Goal: Understand process/instructions: Learn about a topic

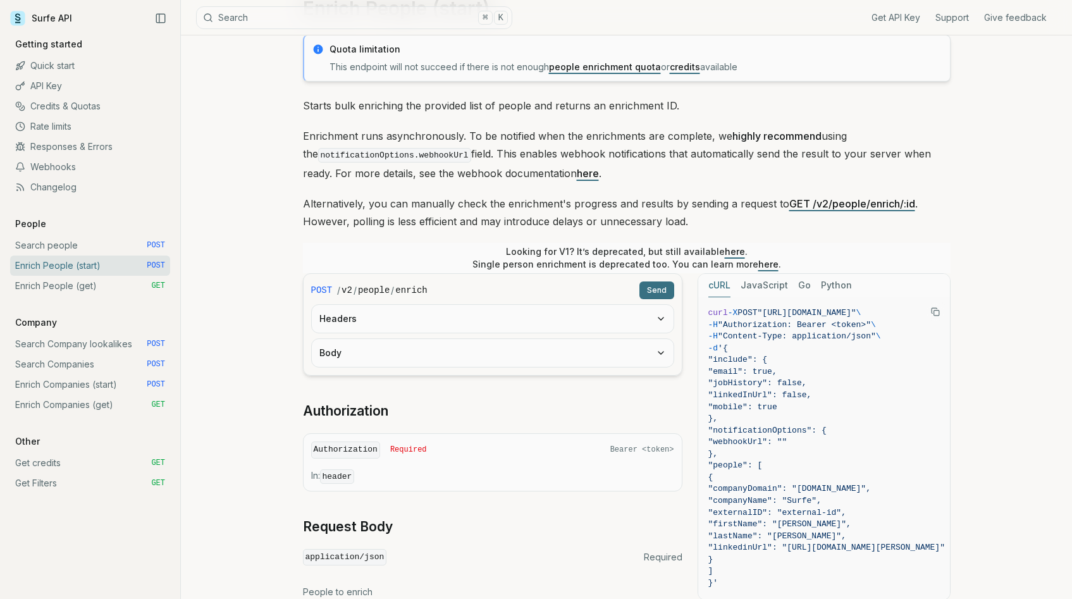
click at [417, 350] on button "Body" at bounding box center [493, 353] width 362 height 28
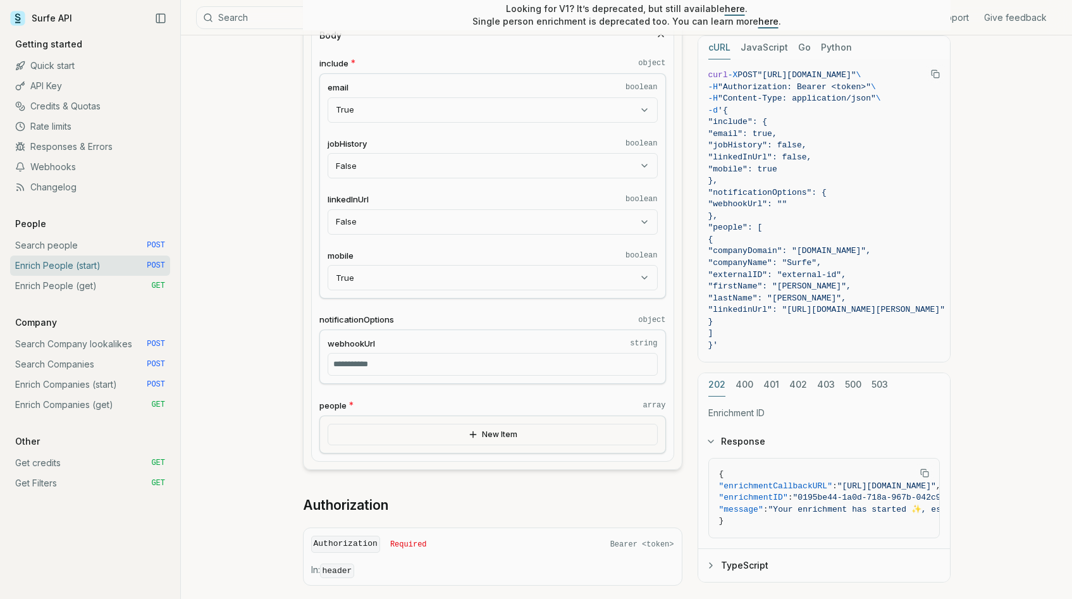
scroll to position [391, 0]
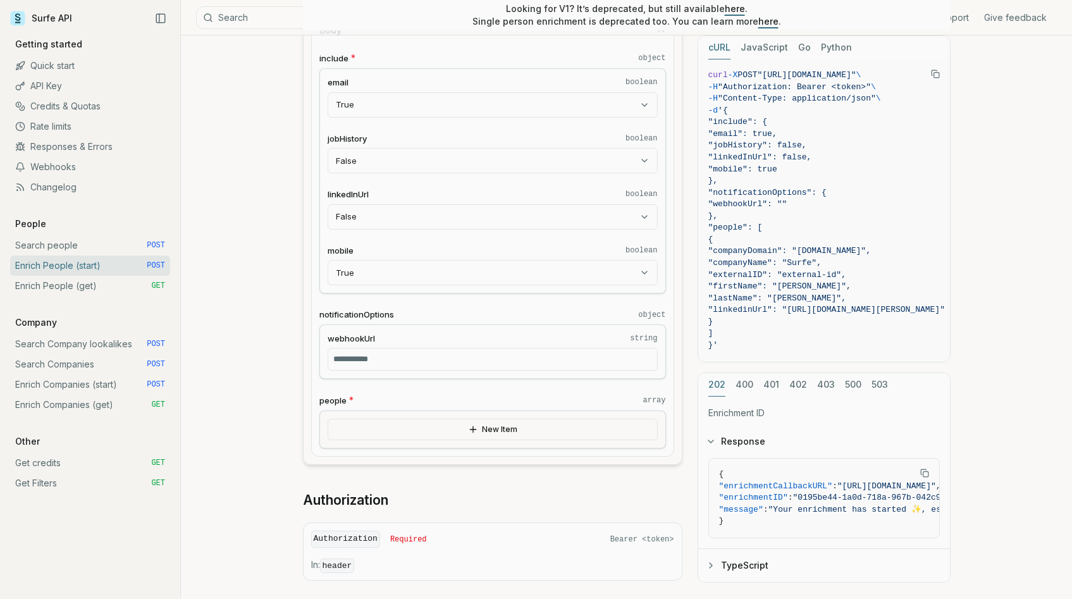
click at [409, 448] on div "include * object email boolean True **** ***** **** jobHistory boolean False **…" at bounding box center [493, 250] width 362 height 412
click at [409, 437] on button "New Item" at bounding box center [493, 430] width 330 height 22
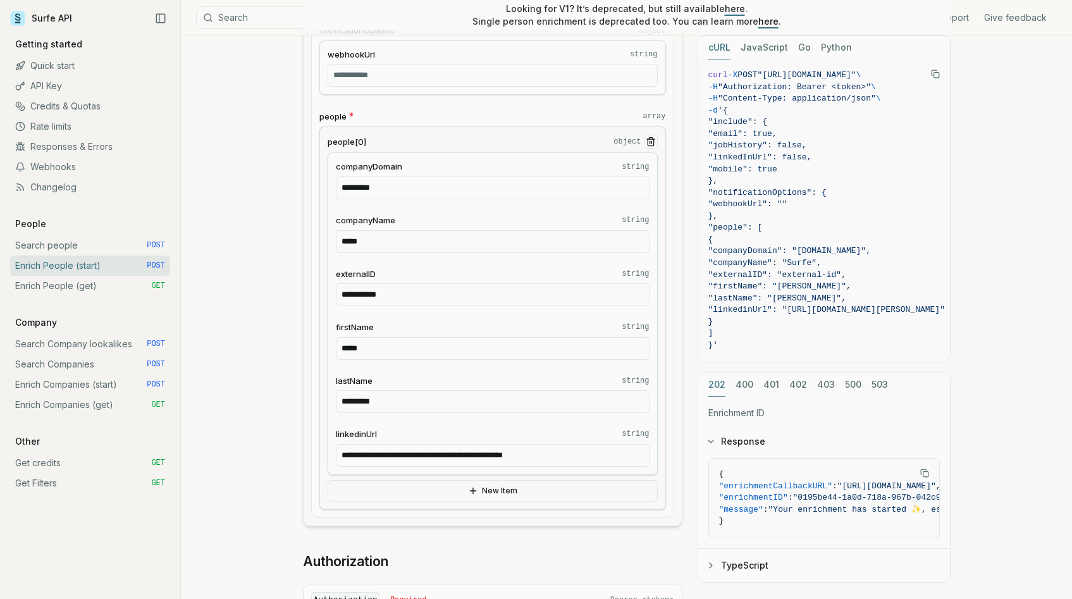
scroll to position [677, 0]
click at [80, 386] on link "Enrich Companies (start) POST" at bounding box center [90, 384] width 160 height 20
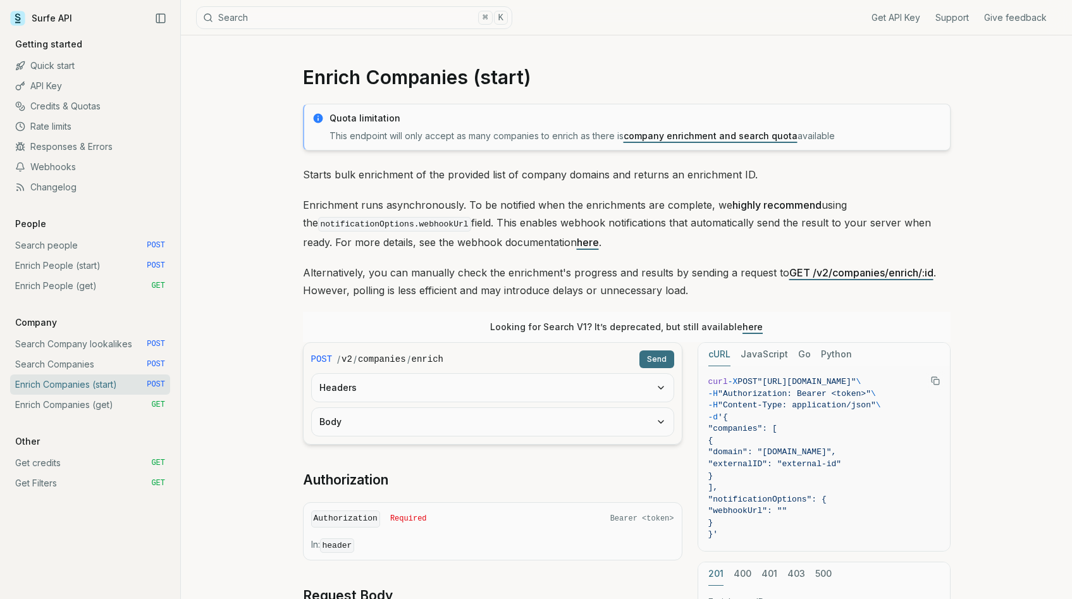
click at [366, 419] on button "Body" at bounding box center [493, 422] width 362 height 28
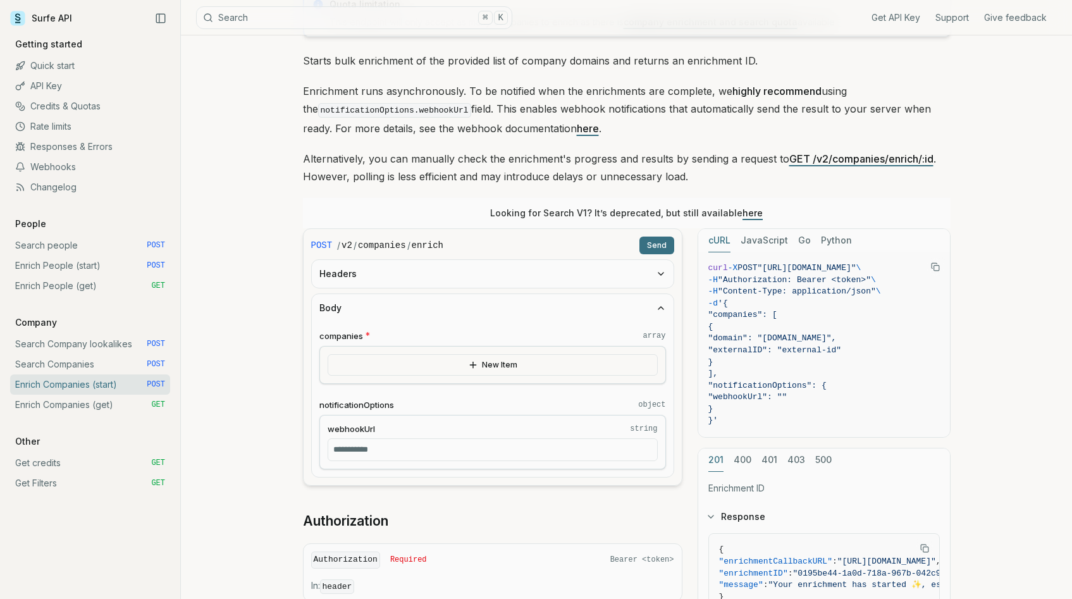
scroll to position [121, 0]
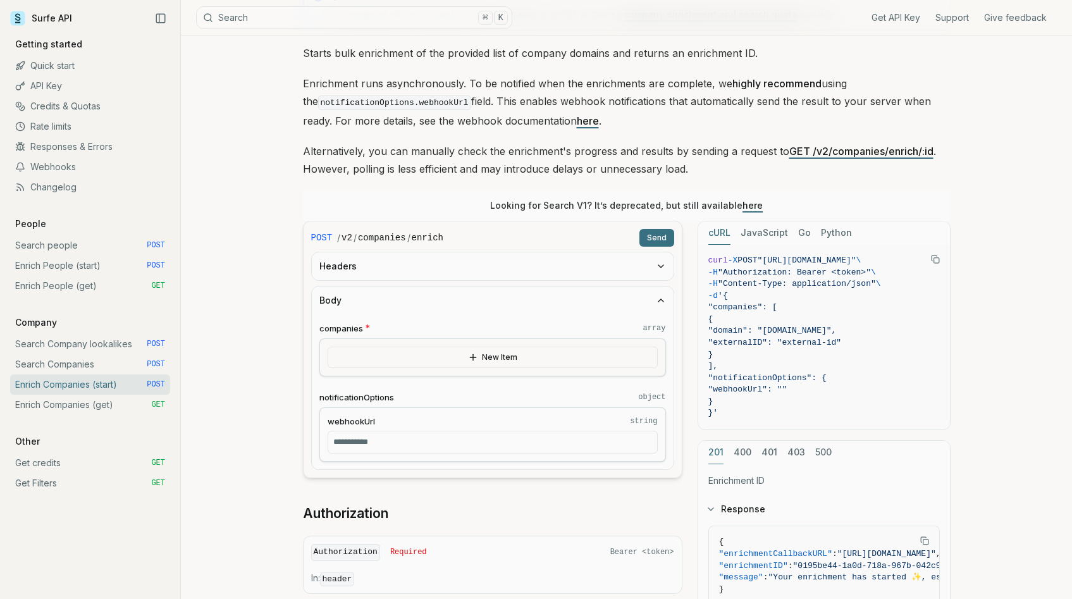
click at [388, 372] on div "New Item" at bounding box center [492, 357] width 347 height 38
click at [391, 366] on button "New Item" at bounding box center [493, 358] width 330 height 22
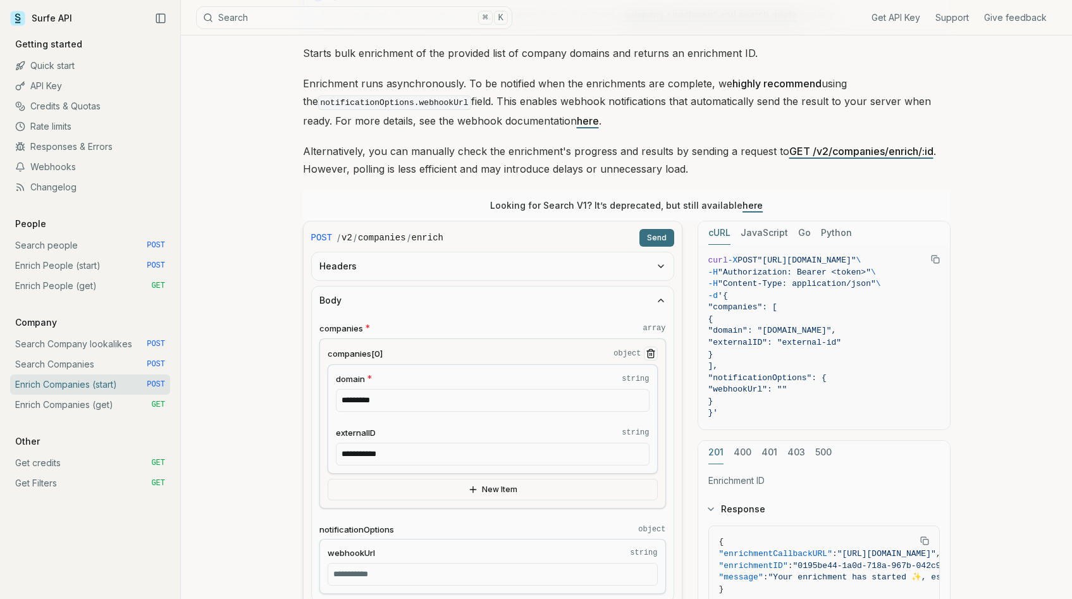
click at [94, 273] on link "Enrich People (start) POST" at bounding box center [90, 265] width 160 height 20
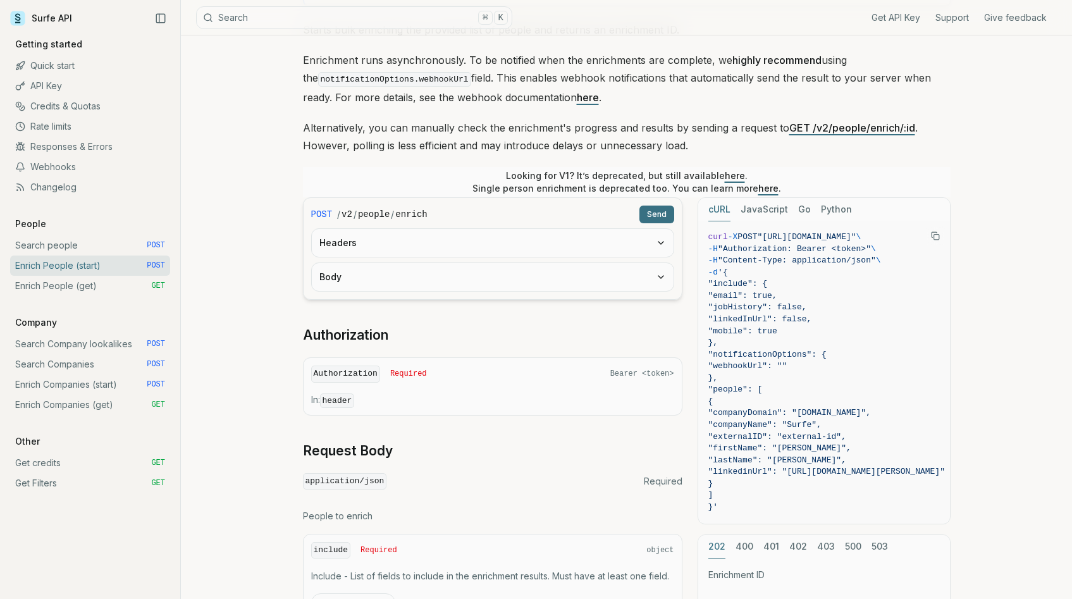
scroll to position [160, 0]
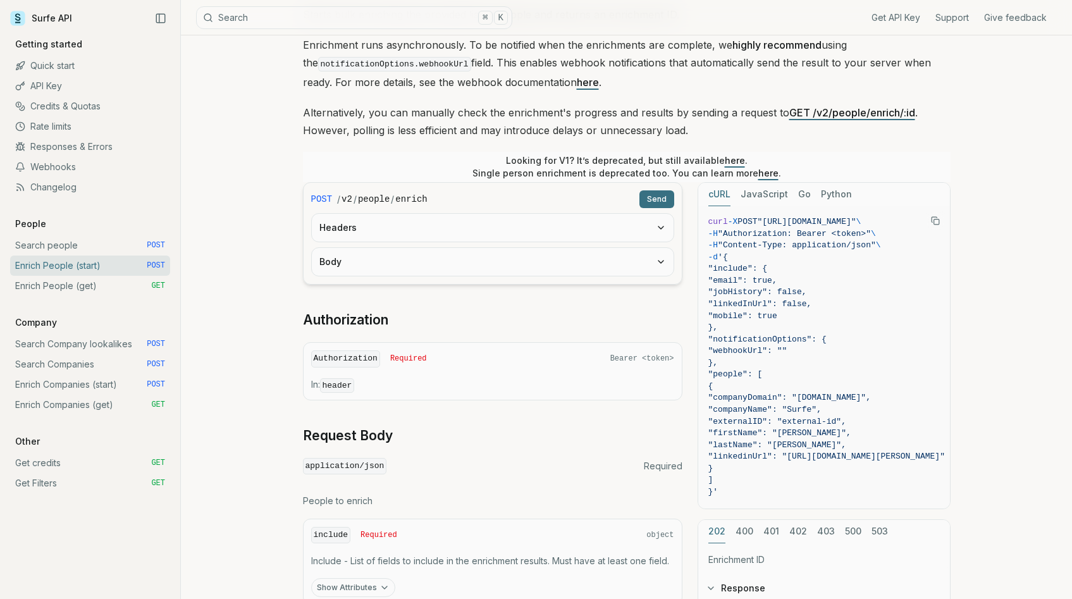
click at [378, 262] on button "Body" at bounding box center [493, 262] width 362 height 28
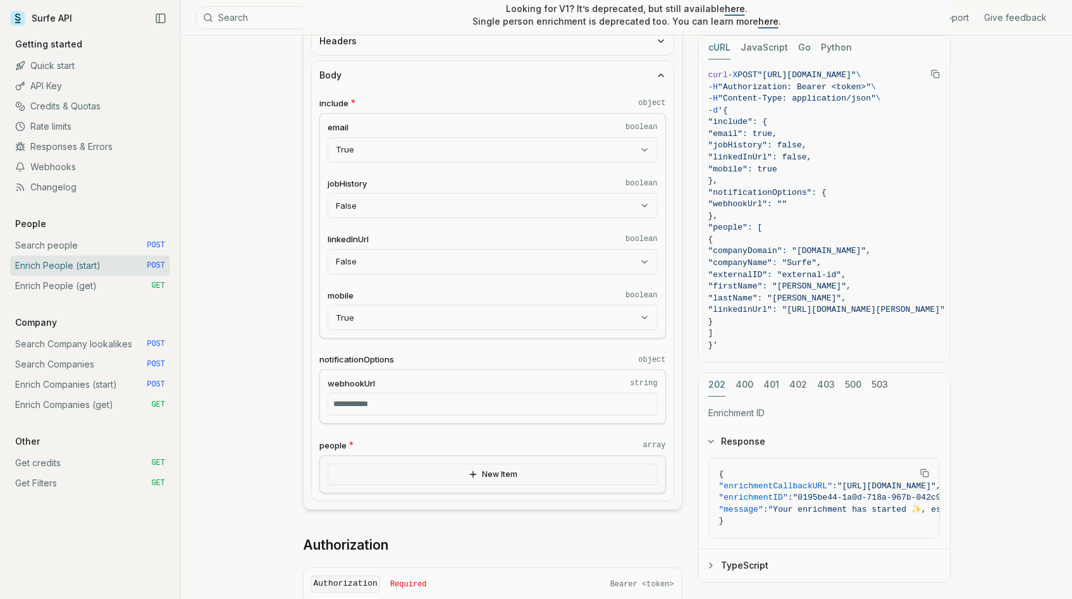
scroll to position [342, 0]
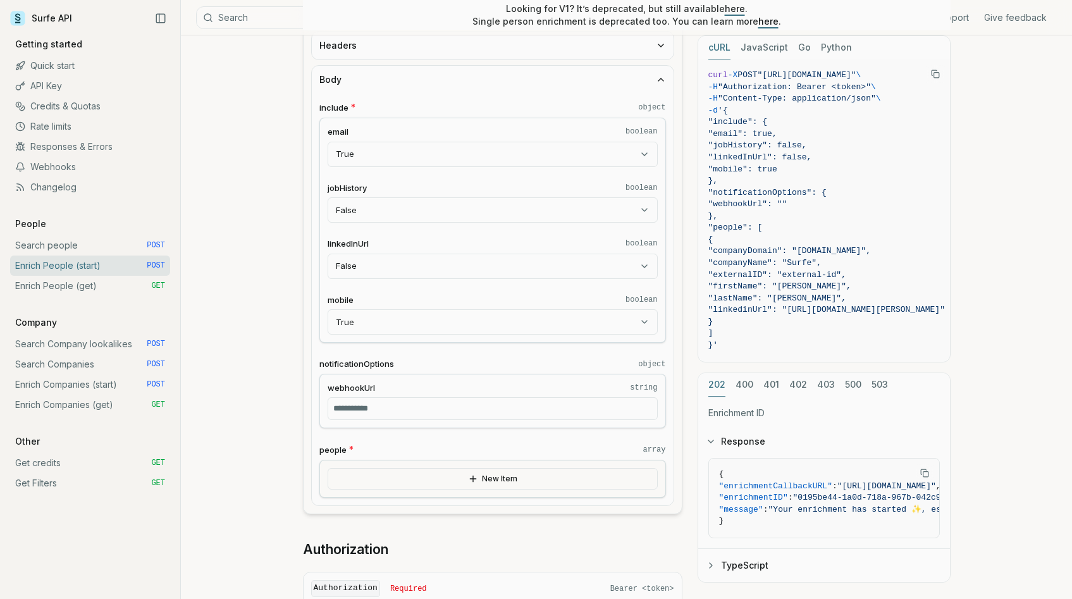
click at [388, 474] on button "New Item" at bounding box center [493, 479] width 330 height 22
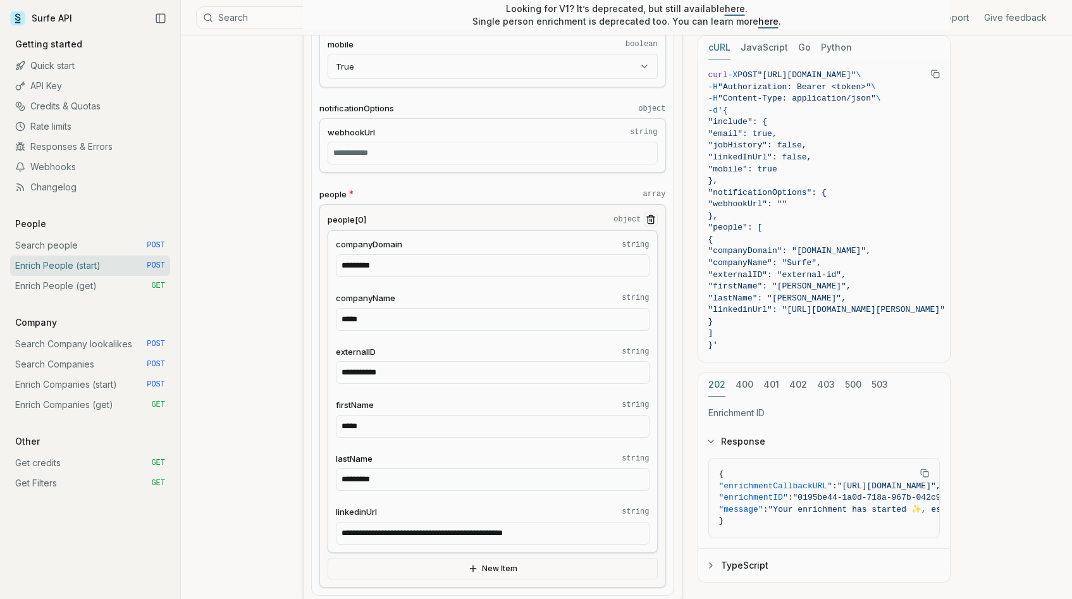
scroll to position [609, 0]
